Goal: Task Accomplishment & Management: Use online tool/utility

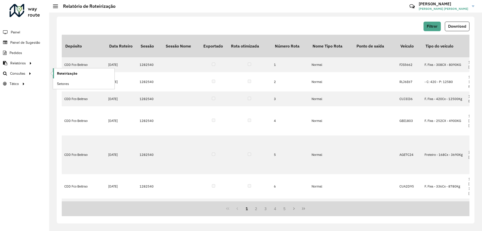
click at [61, 73] on span "Roteirização" at bounding box center [67, 73] width 20 height 5
click at [71, 83] on link "Setores" at bounding box center [84, 84] width 62 height 10
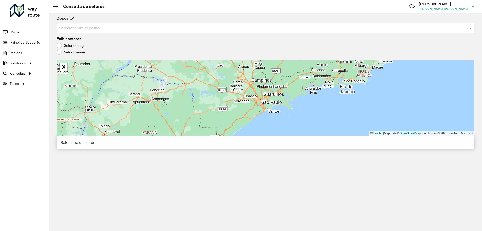
click at [122, 30] on input "text" at bounding box center [260, 28] width 403 height 6
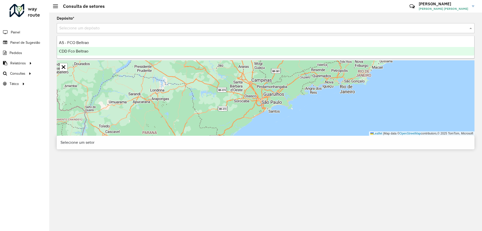
click at [86, 49] on div "CDD Fco Beltrao" at bounding box center [266, 51] width 418 height 9
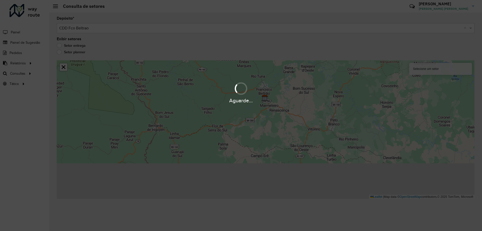
click at [97, 30] on div "Aguarde..." at bounding box center [241, 115] width 482 height 231
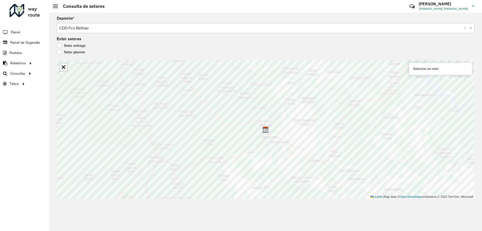
click at [90, 26] on input "text" at bounding box center [260, 28] width 403 height 6
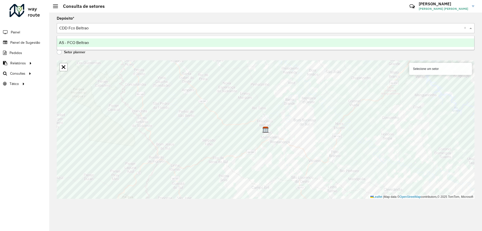
click at [81, 43] on span "AS - FCO Beltrao" at bounding box center [74, 42] width 30 height 4
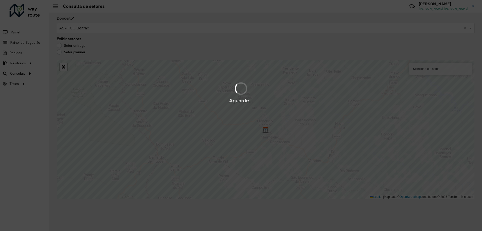
click at [94, 45] on div "Aguarde..." at bounding box center [241, 115] width 482 height 231
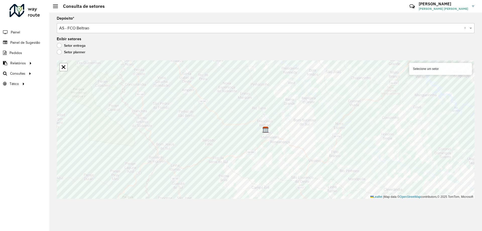
click at [65, 52] on label "Setor planner" at bounding box center [71, 52] width 29 height 5
click at [79, 48] on label "Setor entrega" at bounding box center [71, 45] width 29 height 5
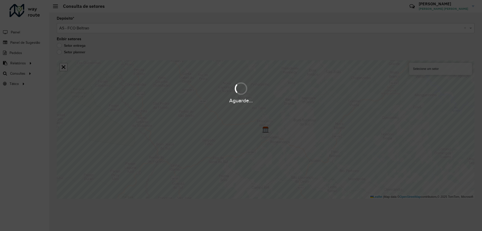
click at [119, 26] on hb-app "Aguarde... Pop-up bloqueado! Seu navegador bloqueou automáticamente a abertura …" at bounding box center [241, 115] width 482 height 231
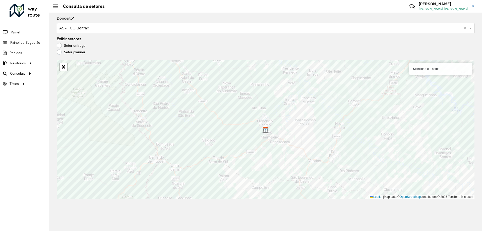
click at [119, 27] on input "text" at bounding box center [260, 28] width 403 height 6
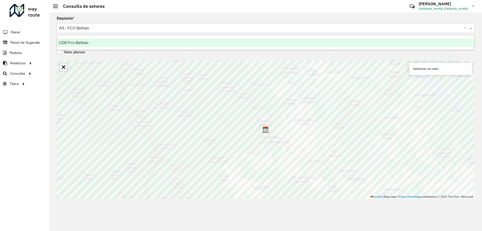
click at [89, 42] on div "CDD Fco Beltrao" at bounding box center [266, 42] width 418 height 9
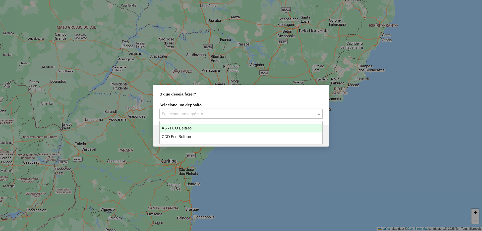
click at [200, 114] on input "text" at bounding box center [236, 114] width 148 height 6
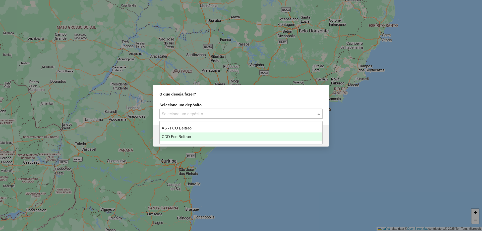
click at [197, 137] on div "CDD Fco Beltrao" at bounding box center [241, 136] width 163 height 9
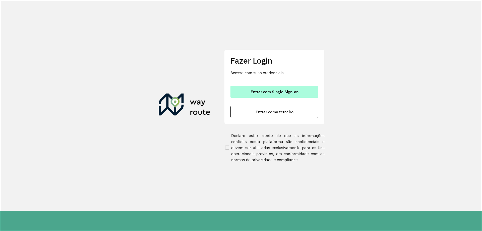
click at [272, 95] on button "Entrar com Single Sign-on" at bounding box center [275, 92] width 88 height 12
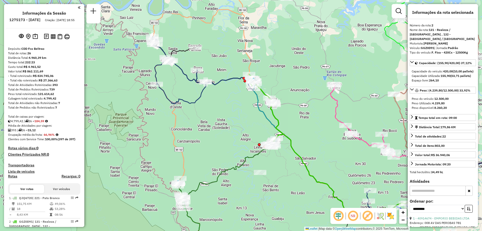
select select "**********"
